Goal: Information Seeking & Learning: Learn about a topic

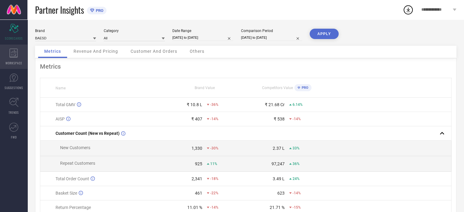
click at [16, 54] on icon at bounding box center [13, 53] width 9 height 9
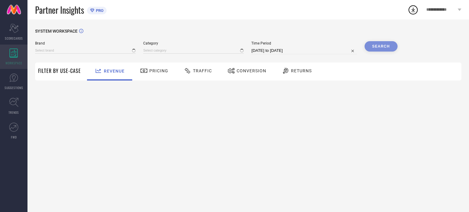
type input "BAESD"
type input "All"
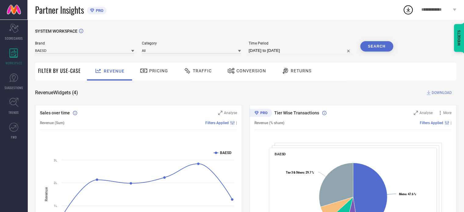
click at [160, 69] on span "Pricing" at bounding box center [158, 70] width 19 height 5
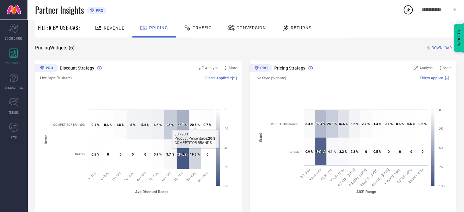
scroll to position [24, 0]
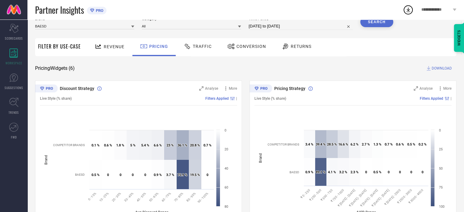
click at [199, 46] on span "Traffic" at bounding box center [202, 46] width 19 height 5
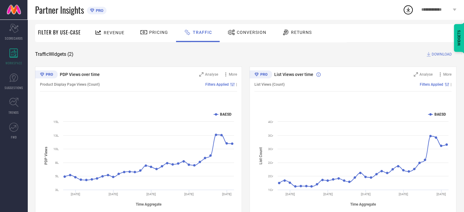
scroll to position [55, 0]
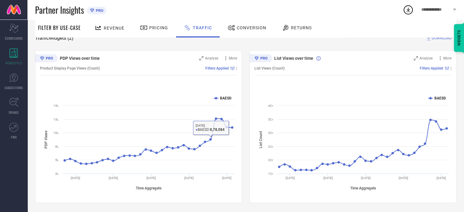
click at [244, 27] on span "Conversion" at bounding box center [252, 27] width 30 height 5
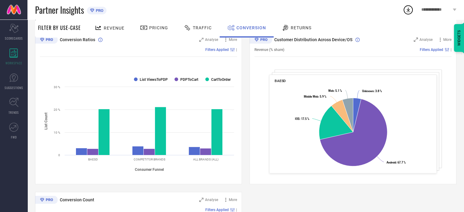
scroll to position [66, 0]
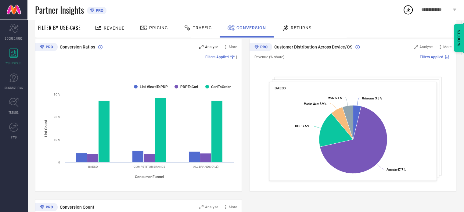
click at [206, 46] on span "Analyse" at bounding box center [211, 47] width 13 height 4
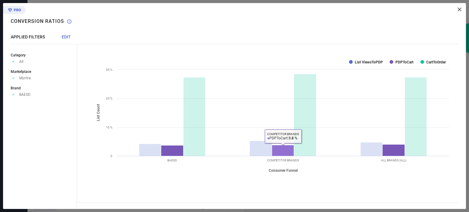
click at [278, 150] on rect at bounding box center [283, 150] width 22 height 11
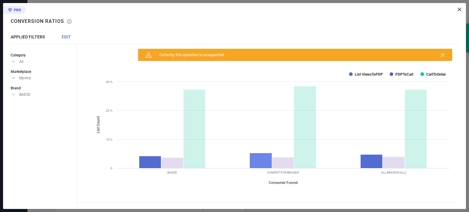
click at [254, 159] on rect at bounding box center [261, 160] width 22 height 15
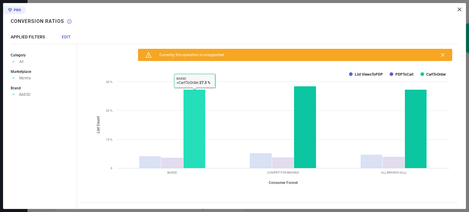
click at [191, 142] on rect at bounding box center [194, 129] width 22 height 79
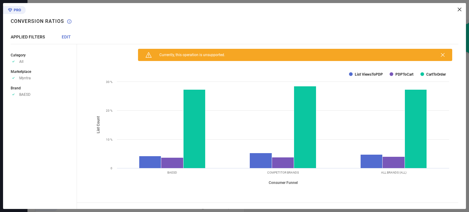
click at [459, 11] on icon at bounding box center [459, 10] width 4 height 4
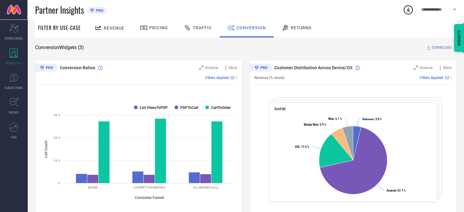
scroll to position [45, 0]
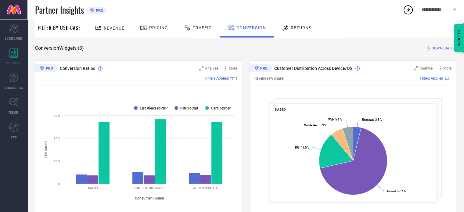
click at [287, 26] on icon at bounding box center [286, 27] width 8 height 7
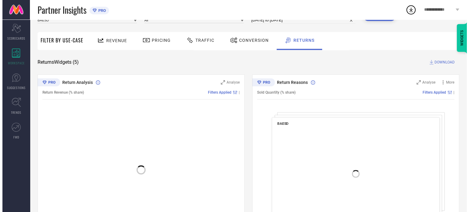
scroll to position [33, 0]
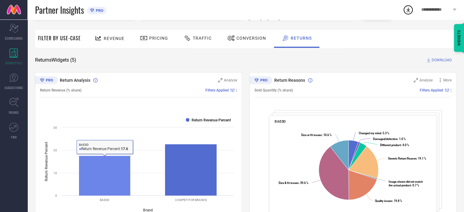
click at [110, 168] on rect at bounding box center [105, 176] width 52 height 40
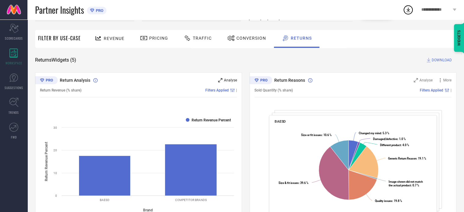
click at [229, 80] on span "Analyse" at bounding box center [230, 80] width 13 height 4
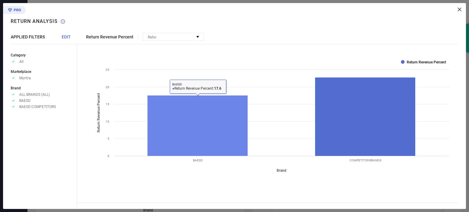
click at [189, 127] on rect at bounding box center [197, 126] width 100 height 61
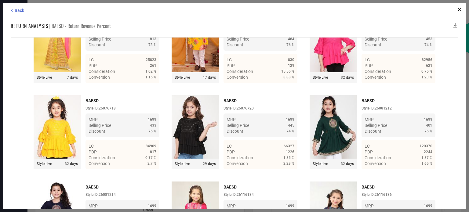
scroll to position [1577, 0]
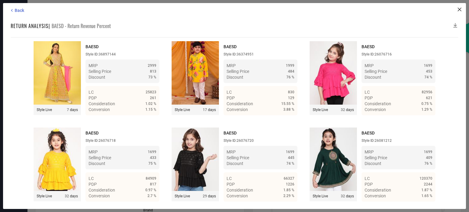
click at [59, 99] on img at bounding box center [57, 72] width 47 height 63
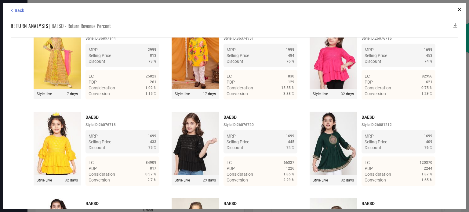
click at [196, 68] on img at bounding box center [194, 56] width 47 height 63
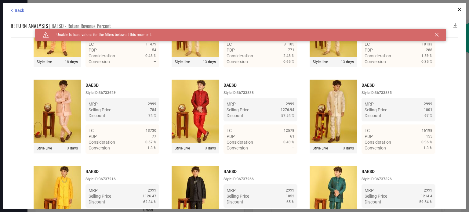
scroll to position [1192, 0]
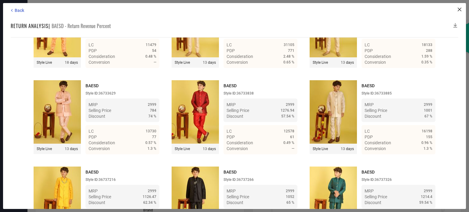
click at [45, 123] on img at bounding box center [57, 111] width 47 height 63
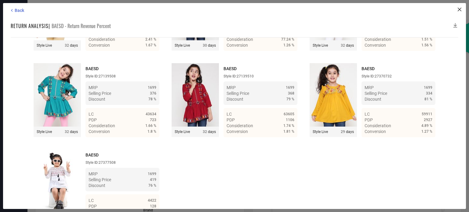
scroll to position [2844, 0]
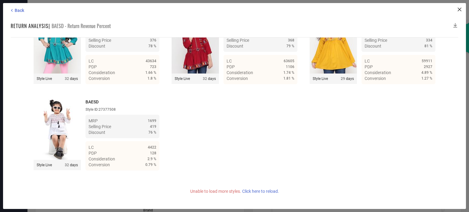
click at [261, 193] on span "Click here to reload." at bounding box center [260, 191] width 37 height 5
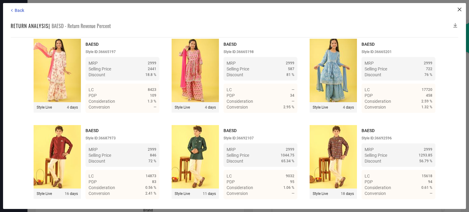
scroll to position [3736, 0]
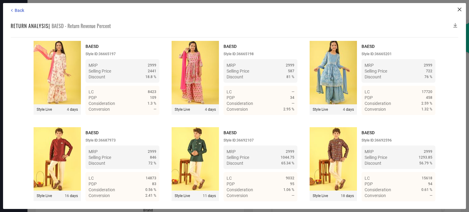
click at [188, 99] on img at bounding box center [194, 72] width 47 height 63
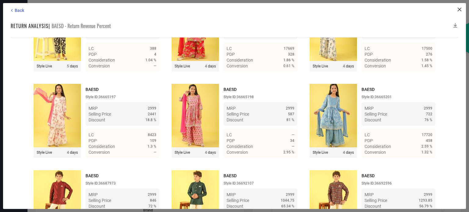
scroll to position [3684, 0]
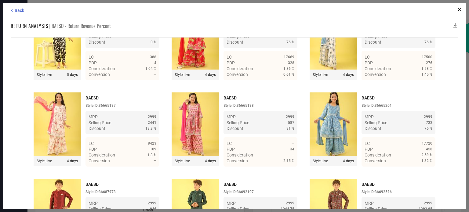
click at [324, 56] on img at bounding box center [332, 37] width 47 height 63
click at [454, 25] on icon at bounding box center [455, 25] width 6 height 6
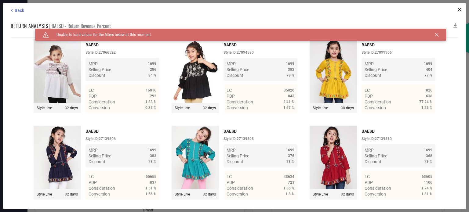
scroll to position [5562, 0]
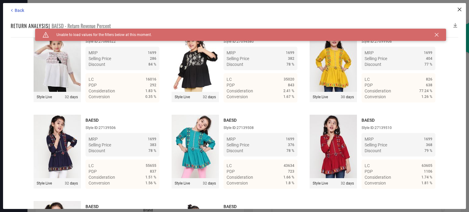
click at [454, 24] on icon at bounding box center [455, 25] width 6 height 6
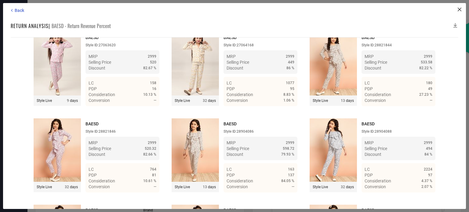
scroll to position [0, 0]
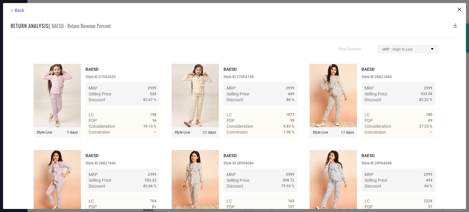
click at [406, 49] on span "MRP : High to Low" at bounding box center [397, 49] width 30 height 4
click at [303, 44] on div "Time Duration: MRP : High to Low MRP : Low to High Discount : High to Low Disco…" at bounding box center [234, 123] width 447 height 172
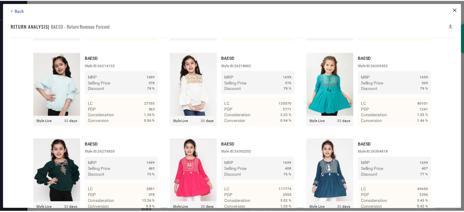
scroll to position [2335, 0]
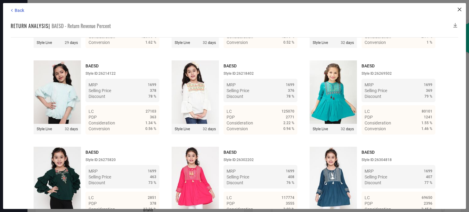
click at [203, 104] on img at bounding box center [194, 91] width 47 height 63
click at [17, 11] on span "Back" at bounding box center [19, 10] width 9 height 5
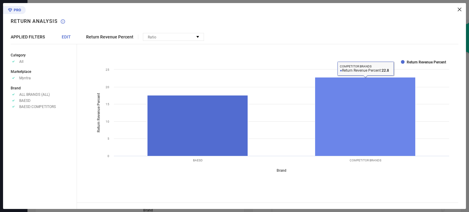
click at [353, 116] on rect at bounding box center [365, 117] width 100 height 79
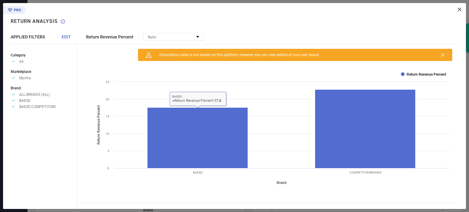
click at [99, 39] on span "Return Revenue Percent" at bounding box center [109, 36] width 47 height 5
click at [158, 38] on div "Ratio" at bounding box center [173, 36] width 60 height 7
click at [285, 41] on div "Return Revenue Percent Ratio No options available Caution Created with Sketch. …" at bounding box center [271, 106] width 389 height 206
click at [460, 9] on icon at bounding box center [459, 10] width 4 height 4
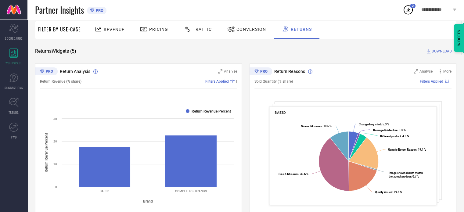
scroll to position [42, 0]
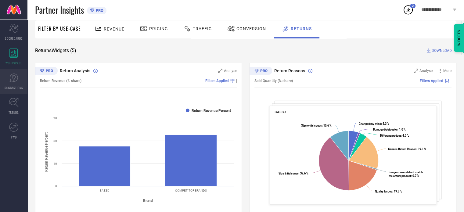
click at [17, 69] on link "SUGGESTIONS" at bounding box center [13, 81] width 27 height 24
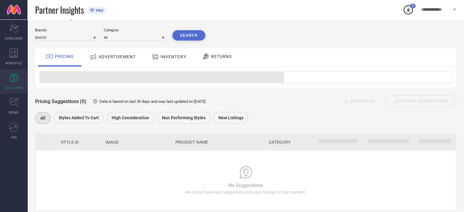
scroll to position [13, 0]
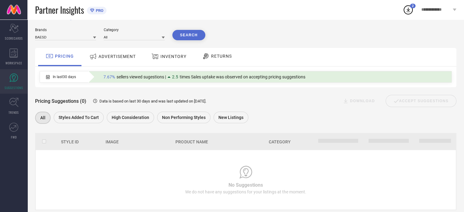
click at [103, 58] on span "ADVERTISEMENT" at bounding box center [117, 56] width 37 height 5
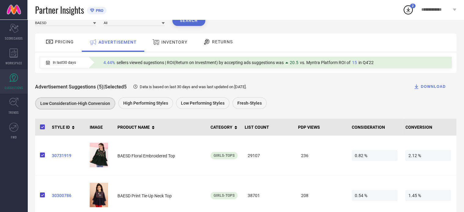
scroll to position [0, 0]
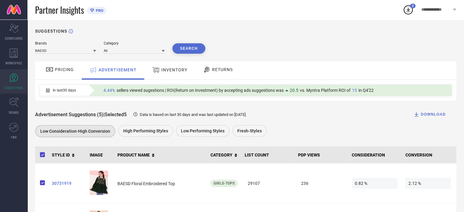
click at [81, 92] on div "In last 30 days" at bounding box center [61, 90] width 42 height 10
click at [111, 92] on span "4.44%" at bounding box center [109, 90] width 12 height 5
click at [165, 92] on span "sellers viewed sugestions | ROI(Return on Investment) by accepting ads suggesti…" at bounding box center [200, 90] width 167 height 5
drag, startPoint x: 208, startPoint y: 90, endPoint x: 278, endPoint y: 95, distance: 69.5
click at [278, 95] on div "4.44% sellers viewed sugestions | ROI(Return on Investment) by accepting ads su…" at bounding box center [269, 90] width 363 height 11
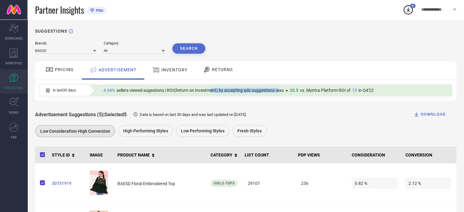
click at [278, 95] on div "4.44% sellers viewed sugestions | ROI(Return on Investment) by accepting ads su…" at bounding box center [269, 90] width 363 height 11
click at [298, 92] on span "20.5" at bounding box center [294, 90] width 9 height 5
click at [354, 126] on div "Low Consideration-High Conversion High Performing Styles Low Performing Styles …" at bounding box center [242, 132] width 415 height 14
click at [201, 109] on div "Advertisement Suggestions (5) | Selected 5 Data is based on last 30 days and wa…" at bounding box center [245, 114] width 421 height 12
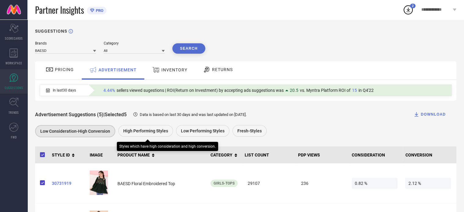
click at [138, 129] on span "High Performing Styles" at bounding box center [145, 130] width 45 height 5
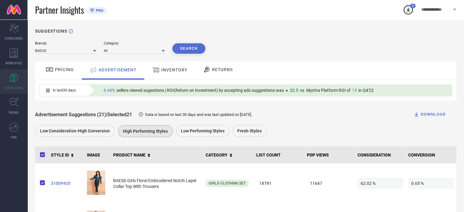
click at [45, 153] on label at bounding box center [42, 155] width 9 height 8
click at [40, 156] on input "checkbox" at bounding box center [40, 156] width 0 height 0
click at [40, 153] on span at bounding box center [40, 154] width 0 height 5
click at [40, 156] on input "checkbox" at bounding box center [40, 156] width 0 height 0
click at [40, 153] on span at bounding box center [40, 154] width 0 height 5
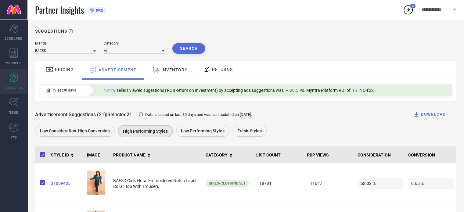
click at [40, 156] on input "checkbox" at bounding box center [40, 156] width 0 height 0
click at [40, 153] on span at bounding box center [40, 154] width 0 height 5
click at [40, 156] on input "checkbox" at bounding box center [40, 156] width 0 height 0
click at [40, 153] on span at bounding box center [40, 154] width 0 height 5
click at [40, 156] on input "checkbox" at bounding box center [40, 156] width 0 height 0
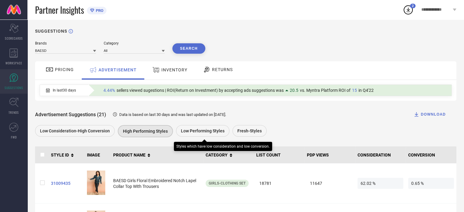
click at [205, 134] on div "Low Performing Styles" at bounding box center [202, 131] width 53 height 12
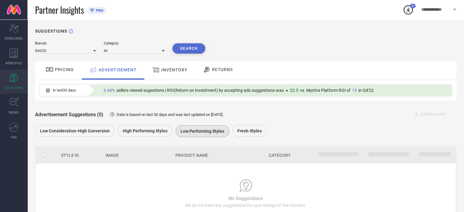
click at [158, 73] on icon at bounding box center [156, 70] width 8 height 8
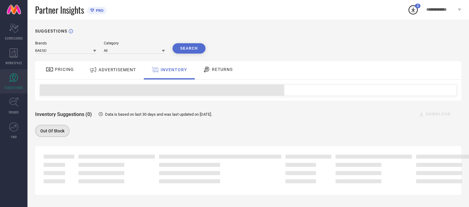
click at [219, 74] on div "RETURNS" at bounding box center [217, 69] width 33 height 10
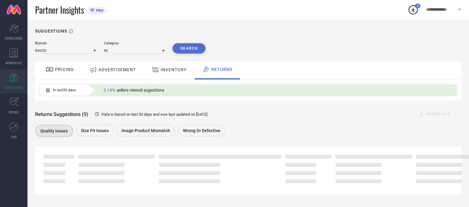
click at [41, 70] on div "PRICING" at bounding box center [59, 70] width 43 height 18
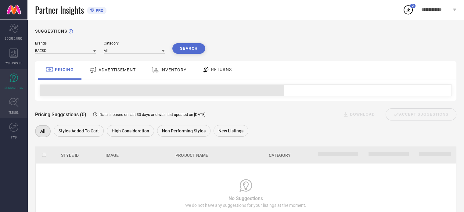
click at [8, 107] on link "TRENDS" at bounding box center [13, 106] width 27 height 24
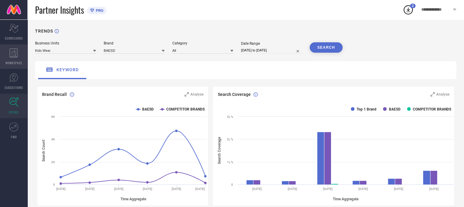
click at [16, 65] on span "WORKSPACE" at bounding box center [13, 63] width 17 height 5
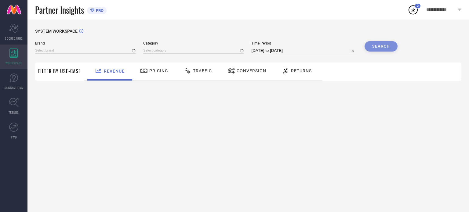
type input "BAESD"
type input "All"
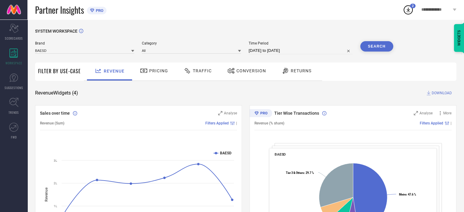
click at [263, 75] on div "Conversion" at bounding box center [247, 71] width 42 height 10
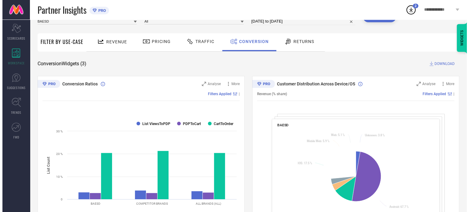
scroll to position [71, 0]
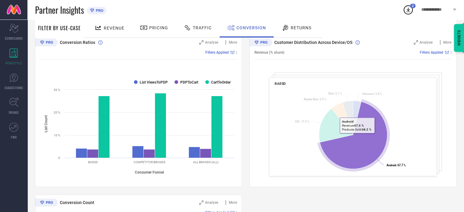
click at [357, 138] on icon at bounding box center [353, 135] width 67 height 67
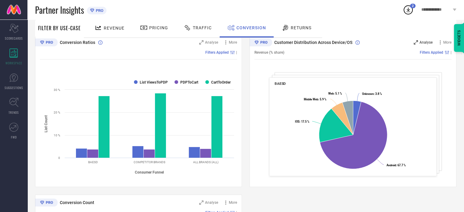
click at [427, 42] on span "Analyse" at bounding box center [426, 42] width 13 height 4
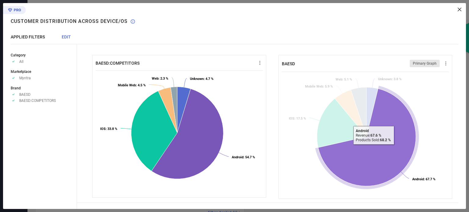
click at [371, 149] on icon at bounding box center [367, 137] width 98 height 97
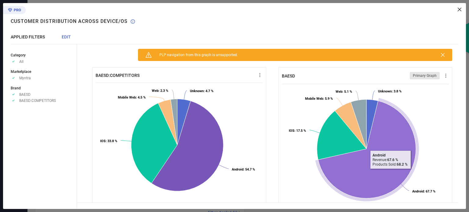
click at [371, 149] on icon at bounding box center [367, 149] width 98 height 97
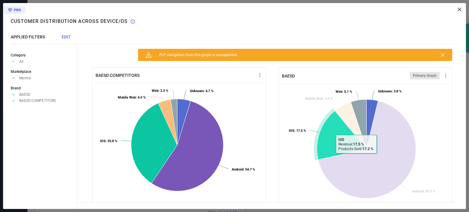
drag, startPoint x: 371, startPoint y: 149, endPoint x: 348, endPoint y: 146, distance: 23.7
click at [348, 146] on g at bounding box center [365, 148] width 102 height 99
click at [348, 146] on icon at bounding box center [341, 135] width 49 height 49
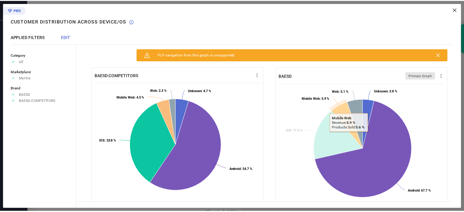
scroll to position [14, 0]
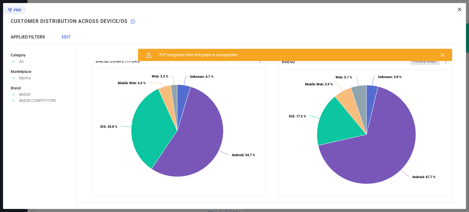
click at [456, 8] on div at bounding box center [269, 10] width 384 height 4
click at [459, 11] on icon at bounding box center [459, 10] width 4 height 4
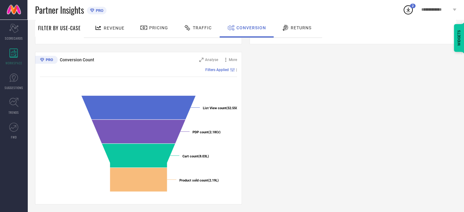
scroll to position [215, 0]
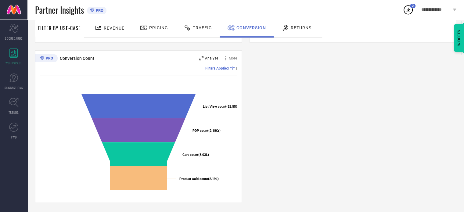
click at [210, 58] on span "Analyse" at bounding box center [211, 58] width 13 height 4
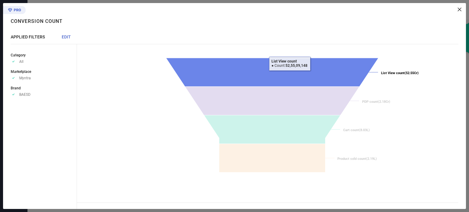
click at [289, 75] on icon at bounding box center [272, 72] width 212 height 29
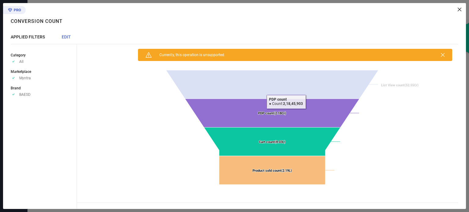
click at [286, 101] on icon at bounding box center [272, 113] width 174 height 29
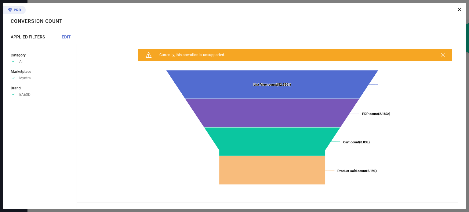
click at [460, 8] on icon at bounding box center [459, 10] width 4 height 4
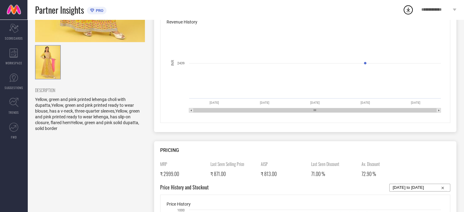
scroll to position [115, 0]
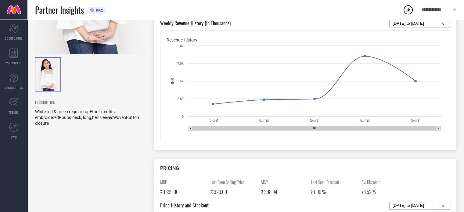
scroll to position [96, 0]
